Goal: Transaction & Acquisition: Purchase product/service

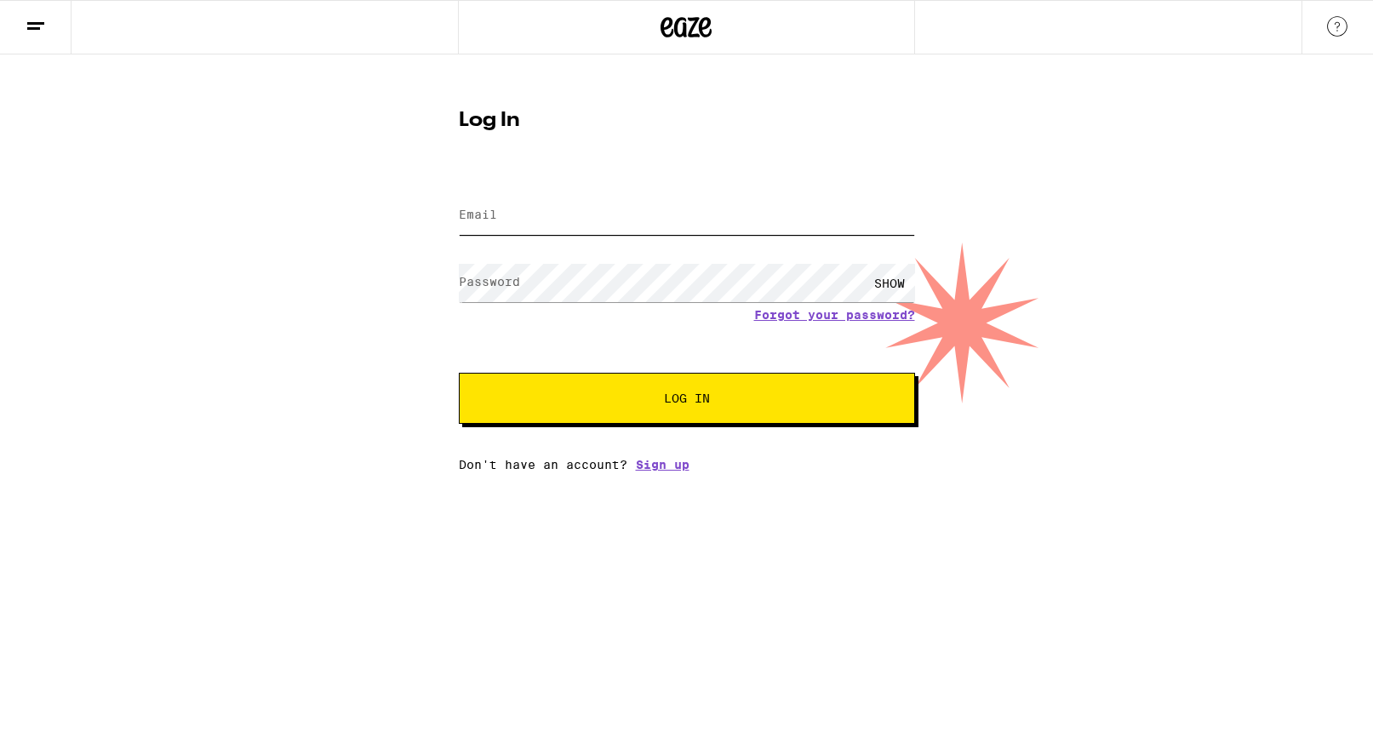
type input "[EMAIL_ADDRESS][DOMAIN_NAME]"
click at [795, 396] on span "Log In" at bounding box center [687, 398] width 318 height 12
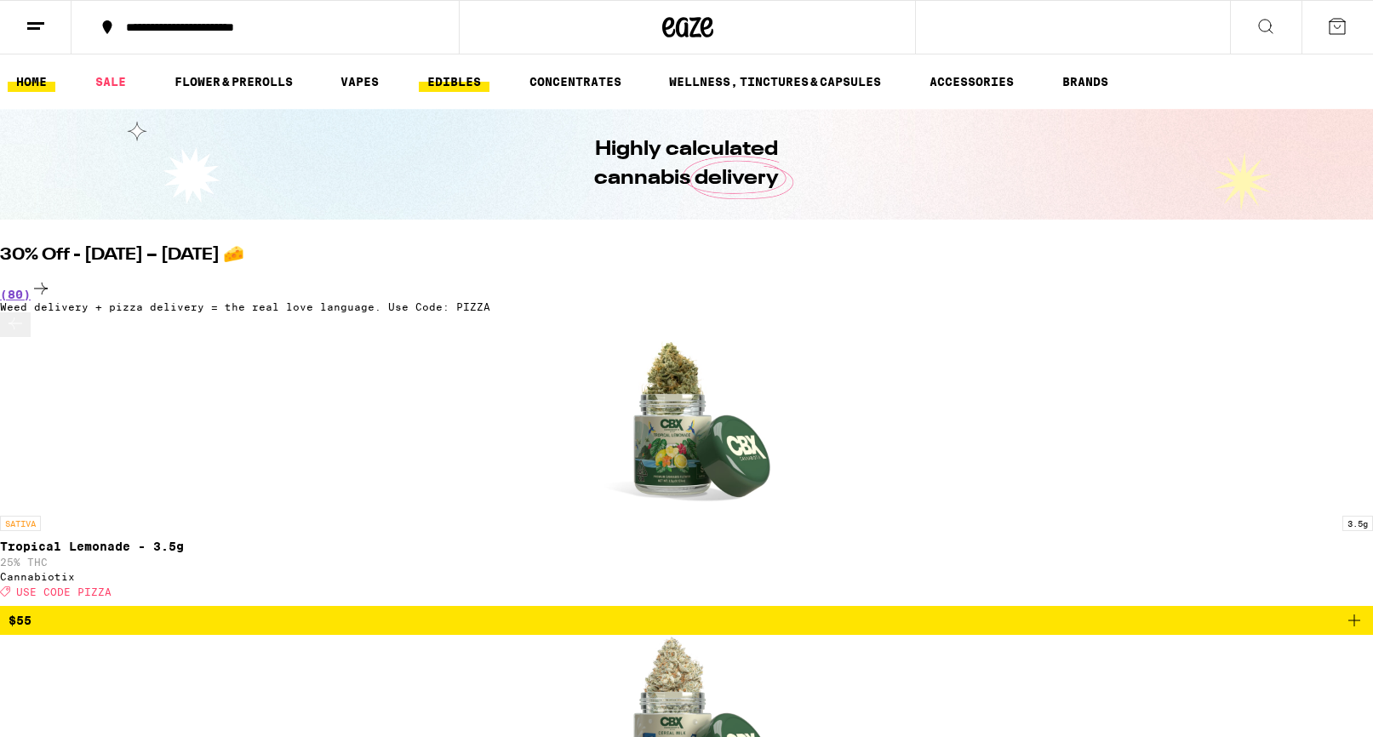
click at [453, 77] on link "EDIBLES" at bounding box center [454, 81] width 71 height 20
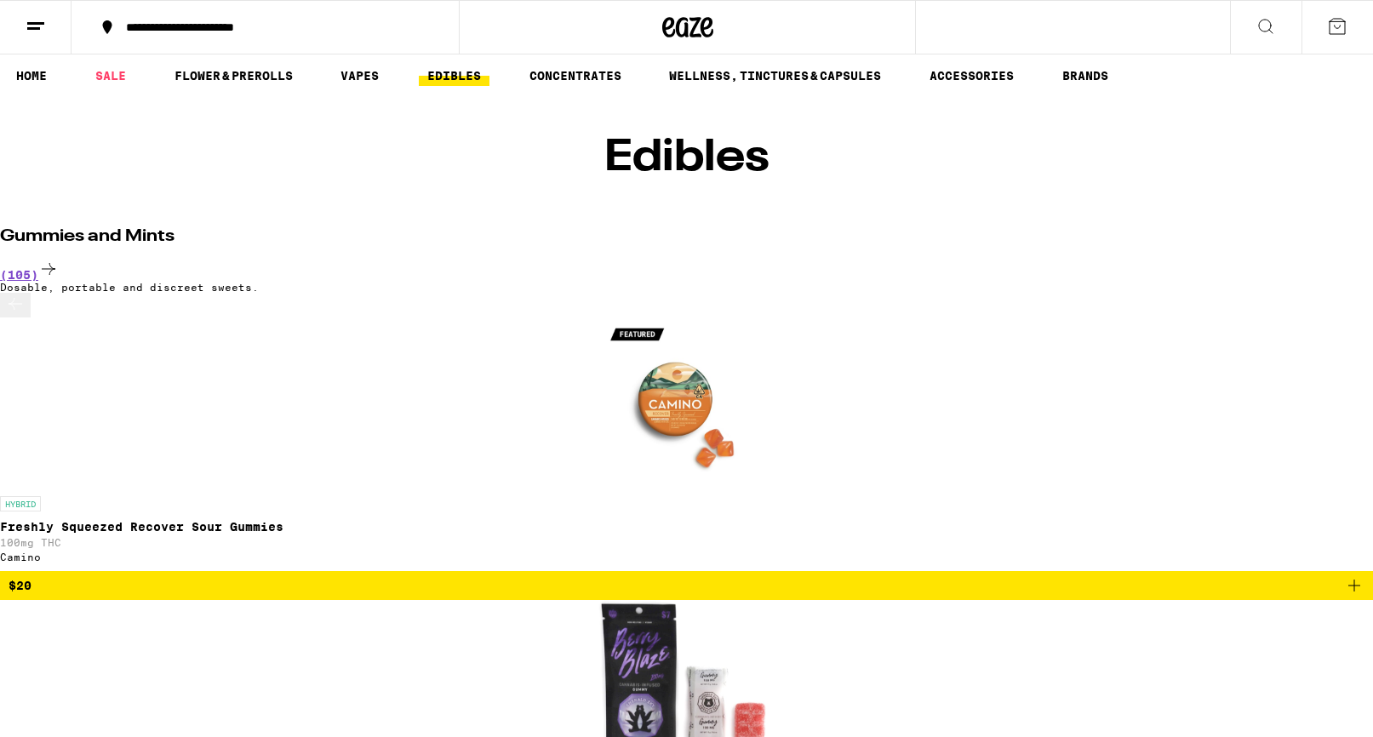
scroll to position [5, 0]
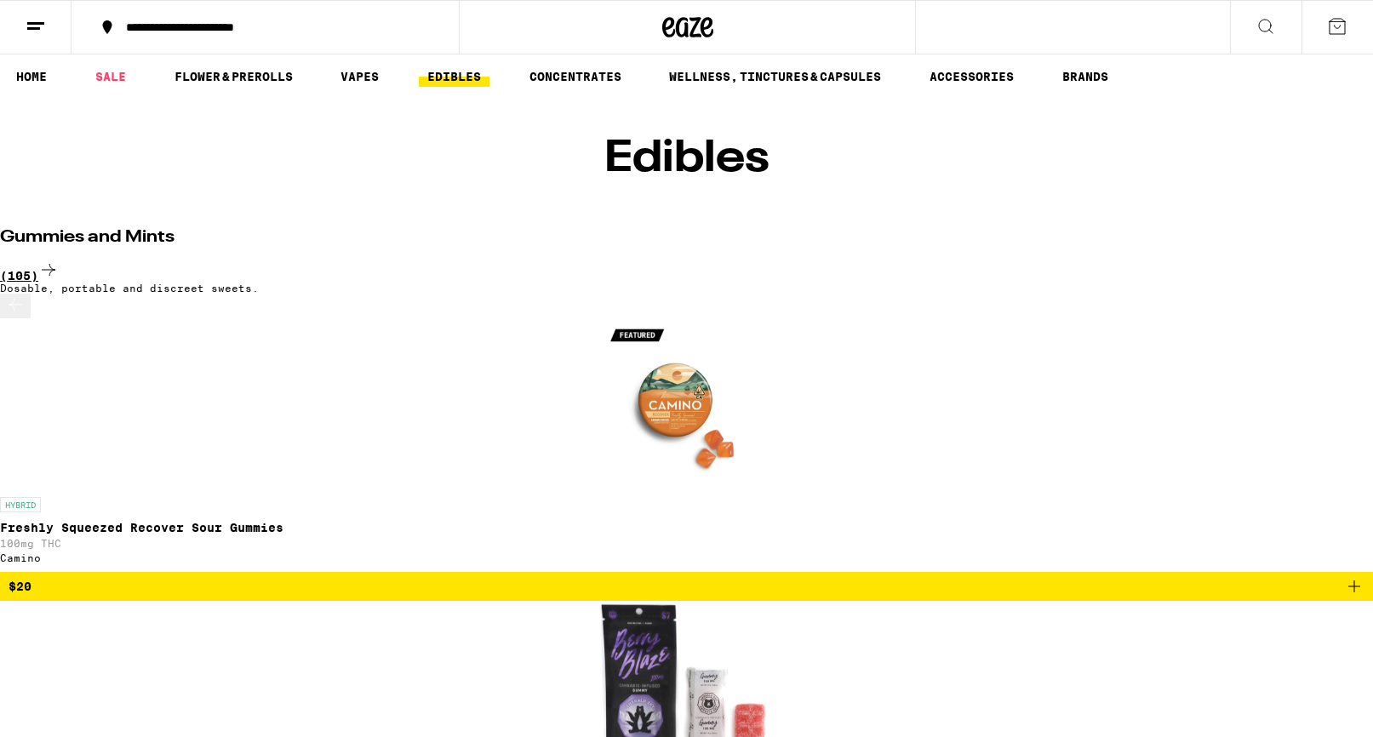
click at [1236, 260] on div "(105)" at bounding box center [686, 271] width 1373 height 23
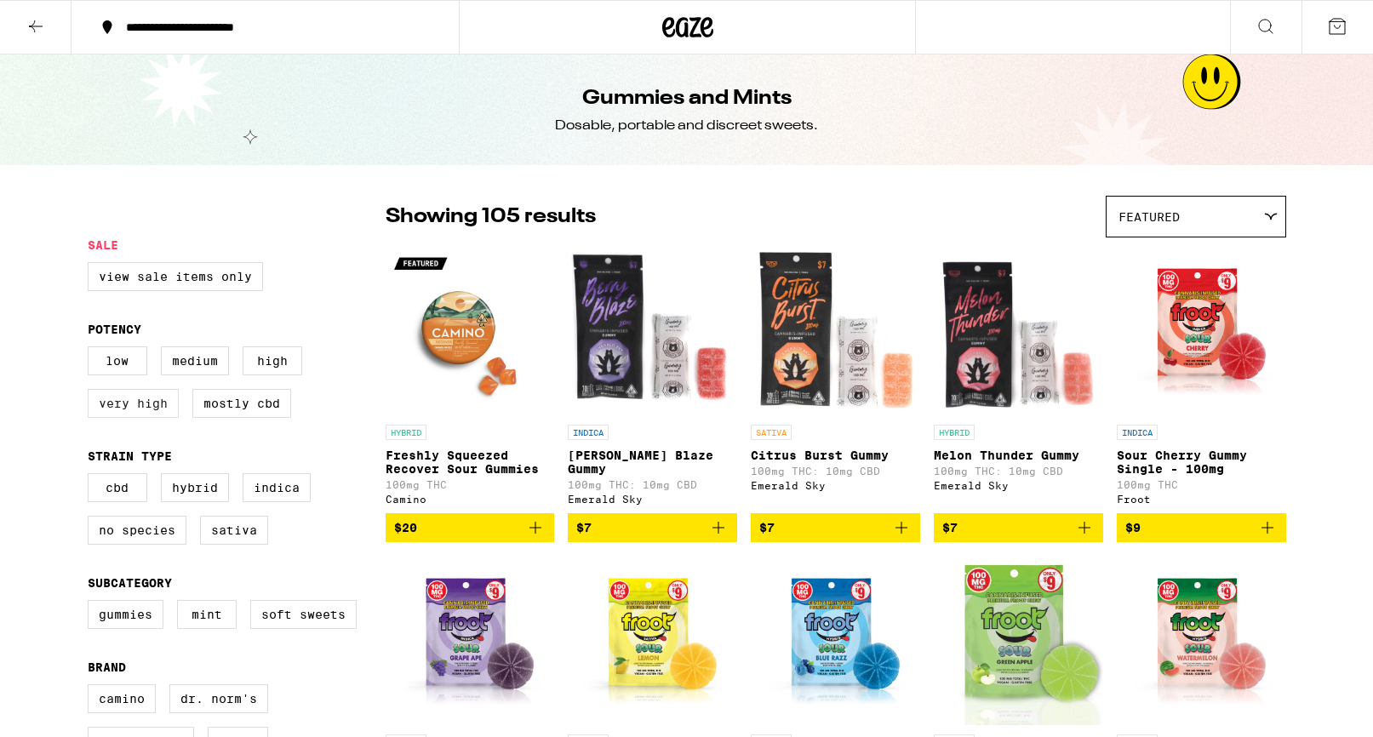
click at [139, 417] on label "Very High" at bounding box center [133, 403] width 91 height 29
click at [92, 350] on input "Very High" at bounding box center [91, 349] width 1 height 1
checkbox input "true"
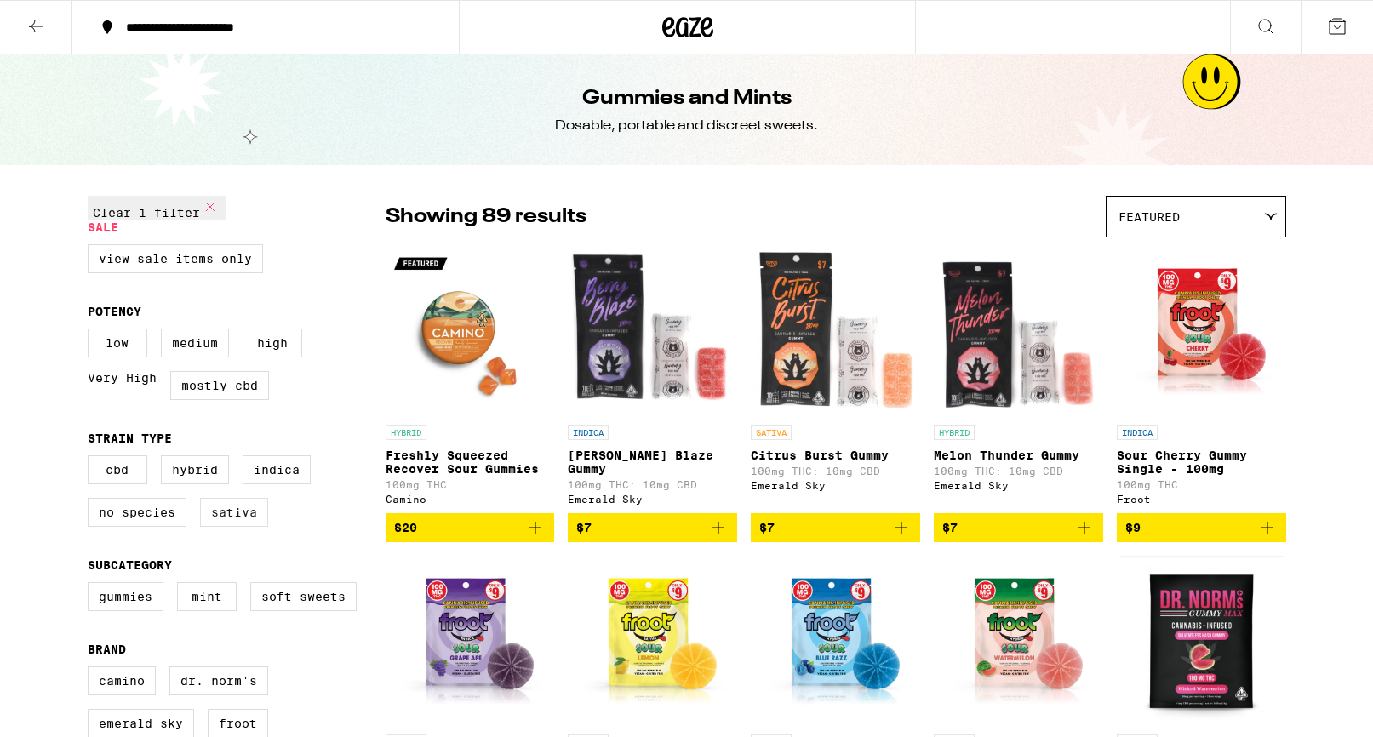
click at [238, 527] on label "Sativa" at bounding box center [234, 512] width 68 height 29
click at [92, 459] on input "Sativa" at bounding box center [91, 458] width 1 height 1
checkbox input "true"
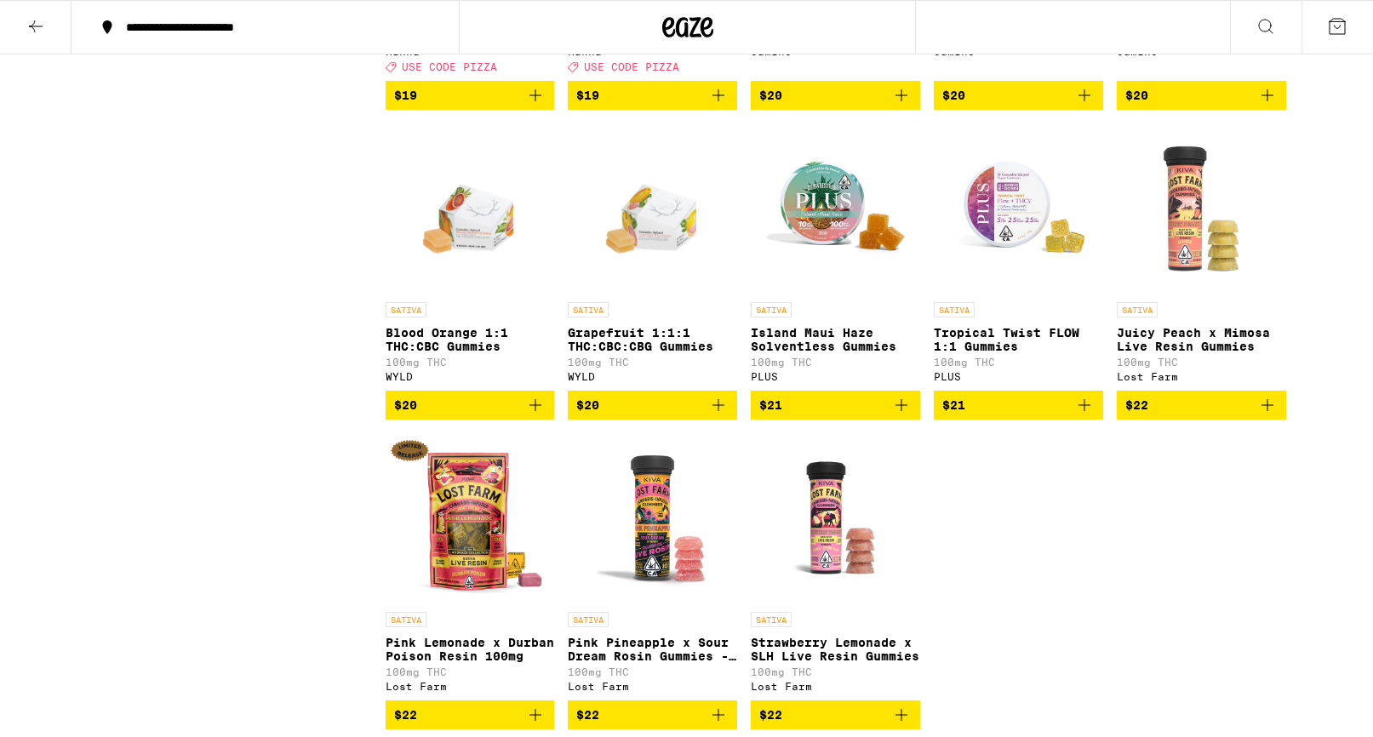
scroll to position [1413, 0]
